Goal: Transaction & Acquisition: Book appointment/travel/reservation

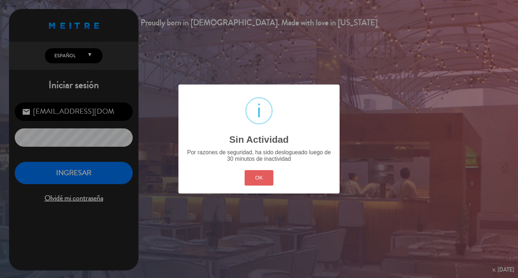
click at [264, 184] on button "OK" at bounding box center [258, 177] width 29 height 15
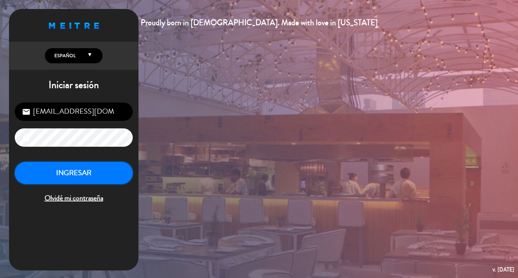
click at [89, 184] on button "INGRESAR" at bounding box center [74, 173] width 118 height 23
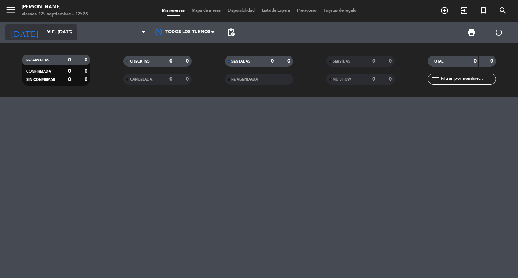
click at [55, 35] on input "vie. [DATE]" at bounding box center [74, 32] width 63 height 13
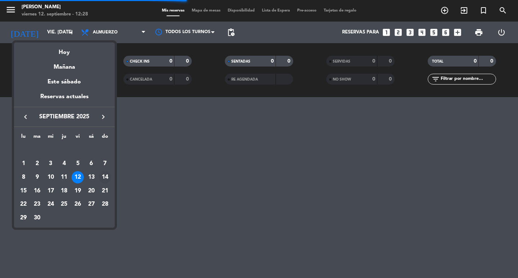
click at [105, 179] on div "14" at bounding box center [105, 177] width 12 height 12
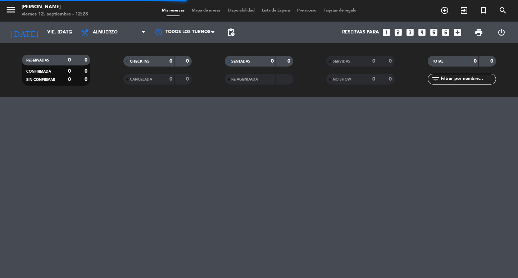
type input "dom. [DATE]"
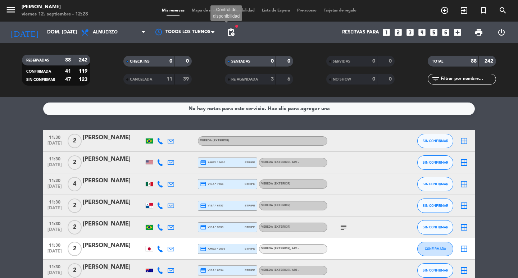
click at [231, 34] on span "pending_actions" at bounding box center [230, 32] width 9 height 9
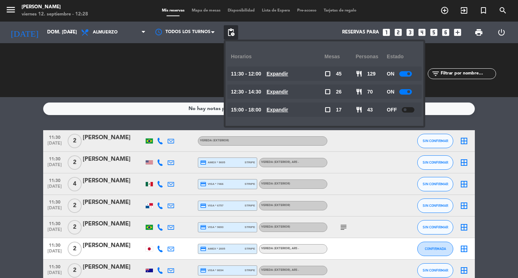
click at [288, 74] on u "Expandir" at bounding box center [277, 74] width 22 height 6
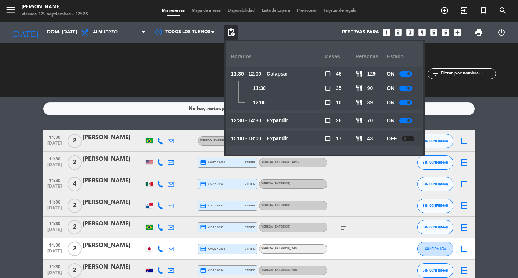
click at [288, 121] on u "Expandir" at bounding box center [277, 121] width 22 height 6
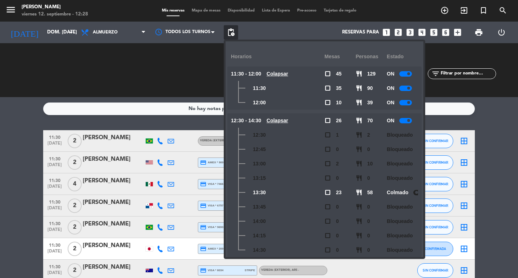
drag, startPoint x: 324, startPoint y: 191, endPoint x: 288, endPoint y: 193, distance: 36.0
click at [331, 197] on div "13:30 check_box_outline_blank 23 restaurant 58 Colmado" at bounding box center [324, 192] width 194 height 14
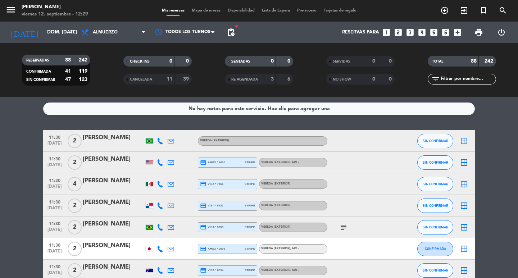
click at [393, 31] on icon "looks_two" at bounding box center [397, 32] width 9 height 9
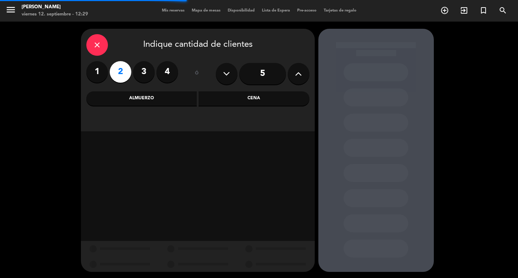
click at [171, 94] on div "Almuerzo" at bounding box center [141, 98] width 111 height 14
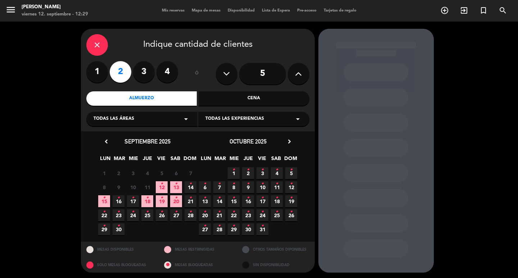
click at [189, 189] on icon "•" at bounding box center [190, 184] width 3 height 12
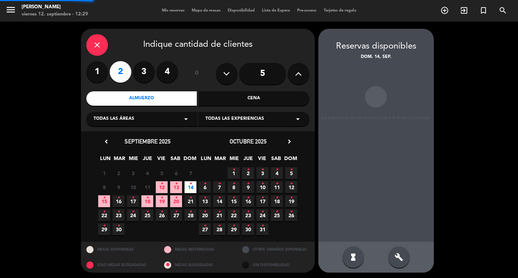
scroll to position [5, 0]
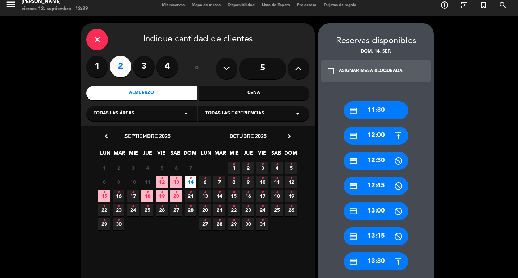
click at [373, 134] on div "credit_card 12:00" at bounding box center [375, 136] width 65 height 18
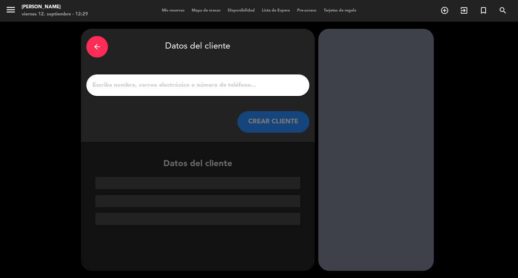
click at [91, 46] on div "arrow_back" at bounding box center [97, 47] width 22 height 22
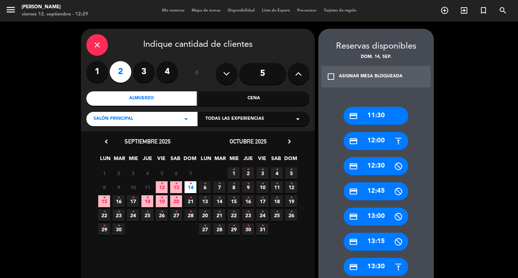
click at [94, 44] on icon "close" at bounding box center [97, 45] width 9 height 9
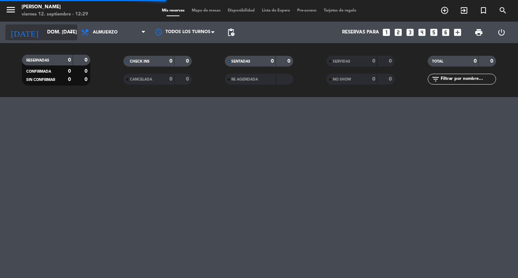
click at [58, 35] on input "dom. [DATE]" at bounding box center [74, 32] width 63 height 13
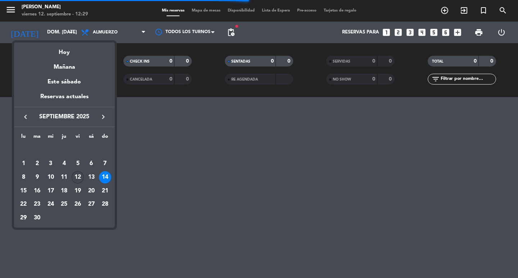
click at [79, 173] on td "12" at bounding box center [78, 177] width 14 height 14
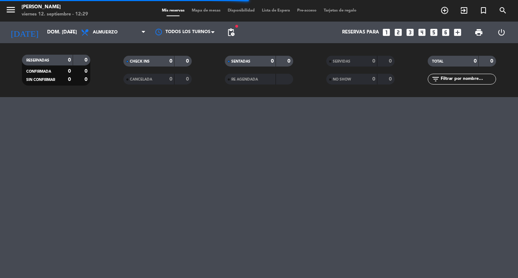
type input "vie. [DATE]"
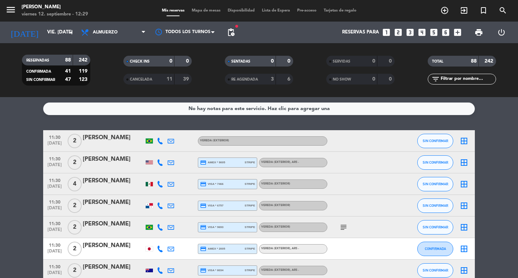
click at [452, 78] on input "text" at bounding box center [468, 79] width 56 height 8
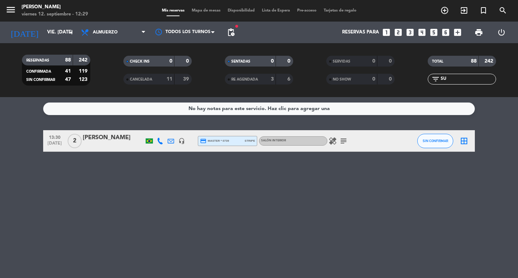
type input "S"
type input "SU"
drag, startPoint x: 127, startPoint y: 32, endPoint x: 121, endPoint y: 38, distance: 8.4
click at [127, 32] on span "Almuerzo" at bounding box center [113, 32] width 72 height 16
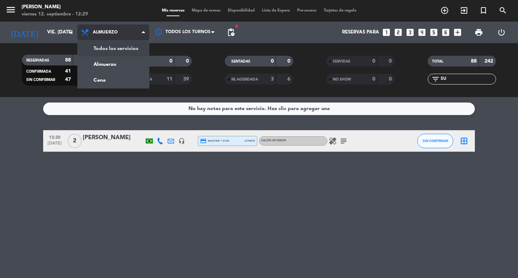
click at [115, 46] on div "menu [PERSON_NAME] 12. septiembre - 12:29 Mis reservas Mapa de mesas Disponibil…" at bounding box center [259, 48] width 518 height 97
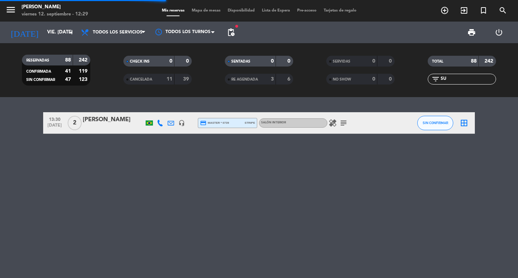
click at [467, 73] on div "TOTAL 88 242" at bounding box center [461, 65] width 101 height 18
click at [464, 81] on input "SU" at bounding box center [468, 79] width 56 height 8
drag, startPoint x: 464, startPoint y: 81, endPoint x: 428, endPoint y: 74, distance: 35.8
click at [428, 74] on input-outlined "filter_list SU" at bounding box center [461, 79] width 68 height 11
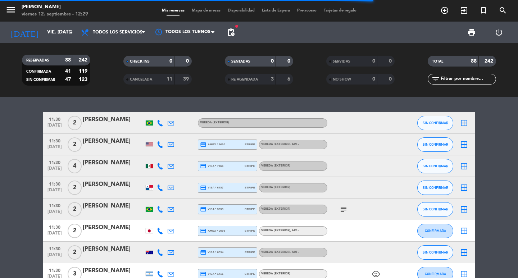
type input "S"
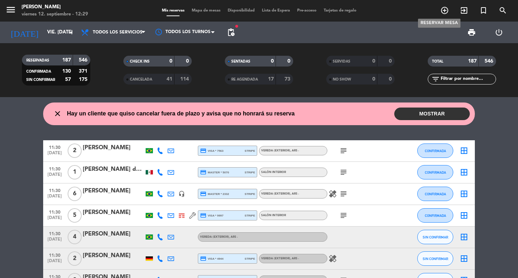
click at [443, 8] on icon "add_circle_outline" at bounding box center [444, 10] width 9 height 9
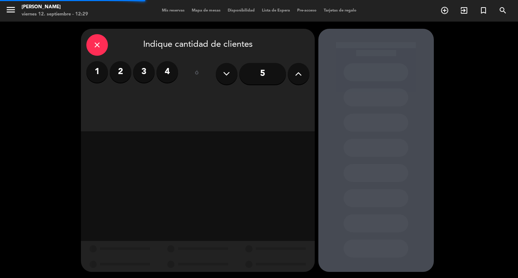
click at [125, 70] on label "2" at bounding box center [121, 72] width 22 height 22
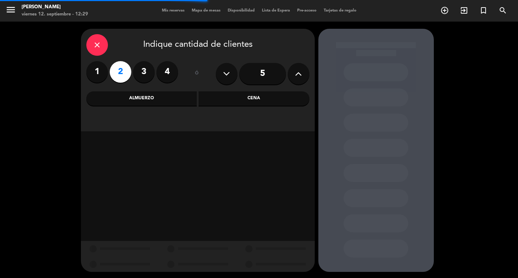
click at [191, 99] on div "Almuerzo" at bounding box center [141, 98] width 111 height 14
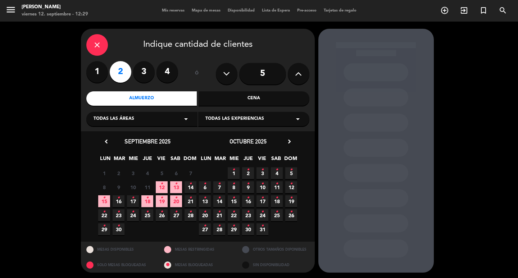
click at [174, 190] on span "13 •" at bounding box center [176, 187] width 12 height 12
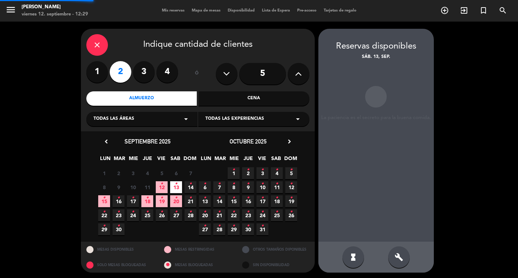
scroll to position [5, 0]
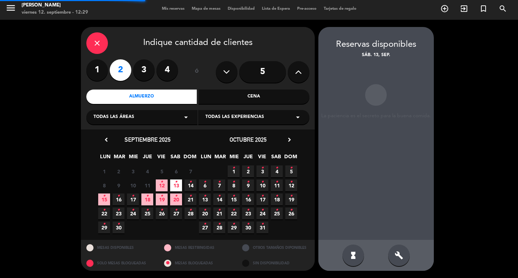
click at [186, 183] on span "14 •" at bounding box center [190, 185] width 12 height 12
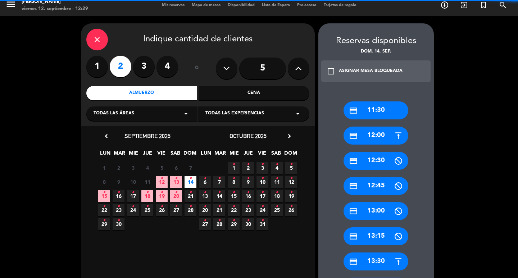
drag, startPoint x: 380, startPoint y: 147, endPoint x: 292, endPoint y: 120, distance: 92.0
click at [373, 143] on div "credit_card 12:00" at bounding box center [375, 136] width 65 height 18
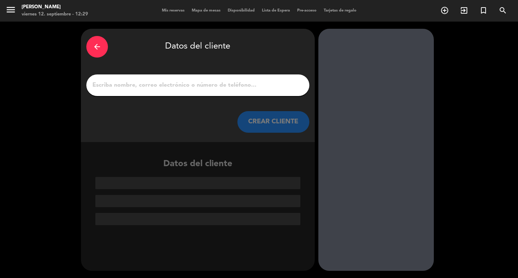
scroll to position [0, 0]
click at [262, 132] on button "CREAR CLIENTE" at bounding box center [273, 122] width 72 height 22
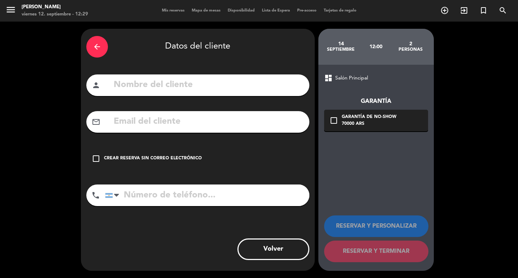
click at [256, 92] on input "text" at bounding box center [208, 85] width 191 height 15
type input "SUMARA"
click at [210, 206] on input "tel" at bounding box center [207, 195] width 204 height 22
type input "[PHONE_NUMBER]"
click at [220, 133] on div "mail_outline" at bounding box center [197, 122] width 223 height 22
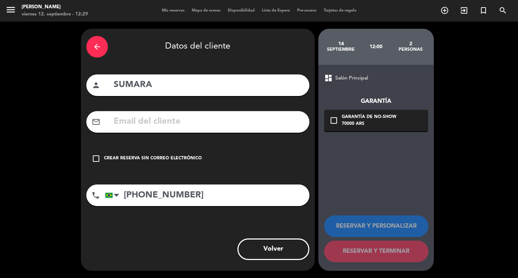
click at [222, 129] on input "text" at bounding box center [208, 121] width 191 height 15
click at [132, 129] on input "MOSART@" at bounding box center [208, 121] width 191 height 15
click at [186, 129] on input "MOZART@" at bounding box center [208, 121] width 191 height 15
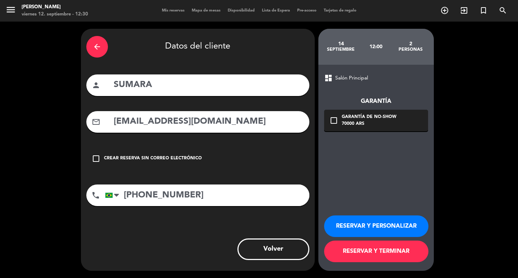
type input "[EMAIL_ADDRESS][DOMAIN_NAME]"
click at [380, 128] on div "70000 ARS" at bounding box center [368, 123] width 55 height 7
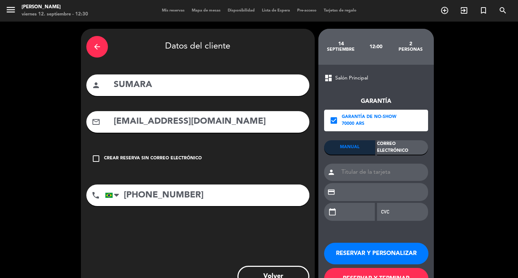
drag, startPoint x: 404, startPoint y: 151, endPoint x: 408, endPoint y: 164, distance: 13.3
click at [404, 151] on div "Correo Electrónico" at bounding box center [402, 147] width 51 height 14
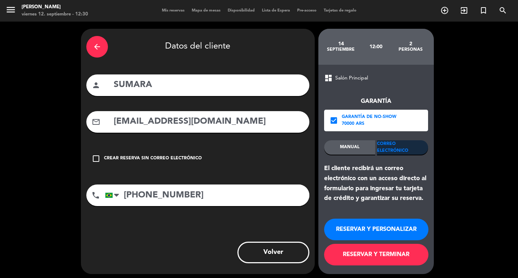
click at [406, 230] on button "RESERVAR Y PERSONALIZAR" at bounding box center [376, 230] width 104 height 22
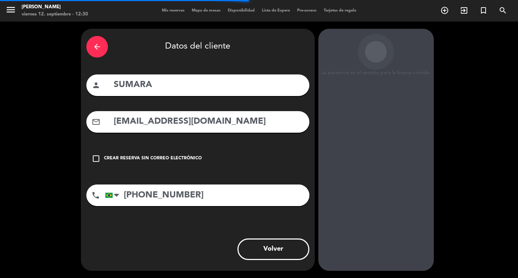
scroll to position [21, 0]
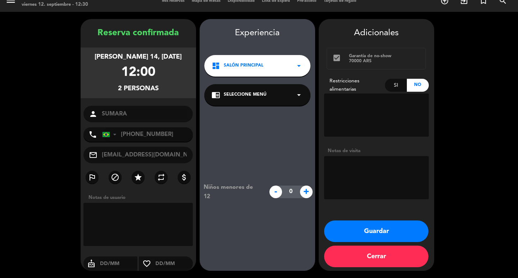
click at [351, 232] on button "Guardar" at bounding box center [376, 231] width 104 height 22
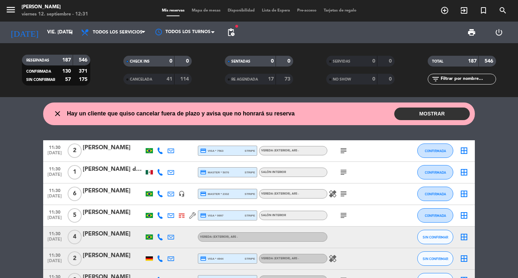
click at [18, 123] on wont-attend-reservations "close Hay un cliente que quiso cancelar fuera de plazo y avisa que no honrará s…" at bounding box center [259, 113] width 518 height 23
